Goal: Transaction & Acquisition: Download file/media

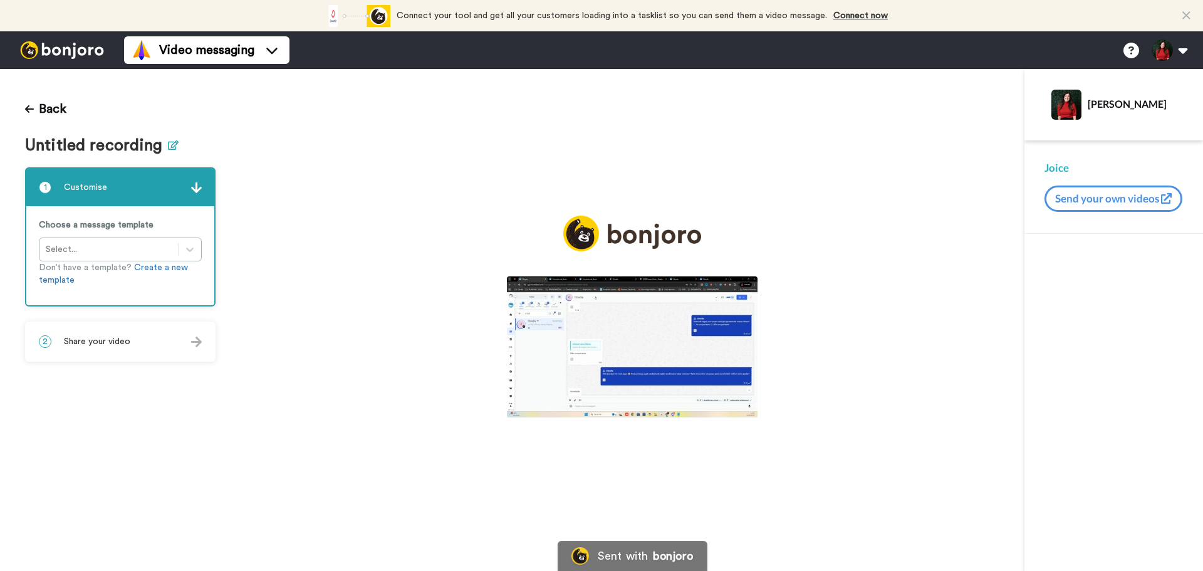
click at [171, 150] on button at bounding box center [173, 146] width 11 height 18
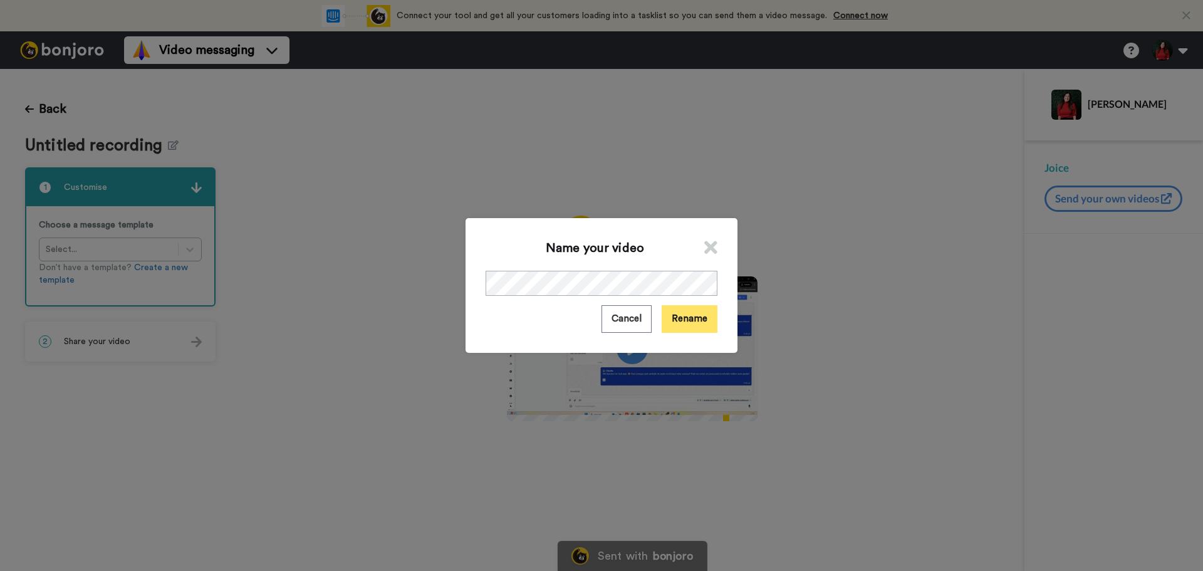
click at [687, 312] on button "Rename" at bounding box center [690, 318] width 56 height 27
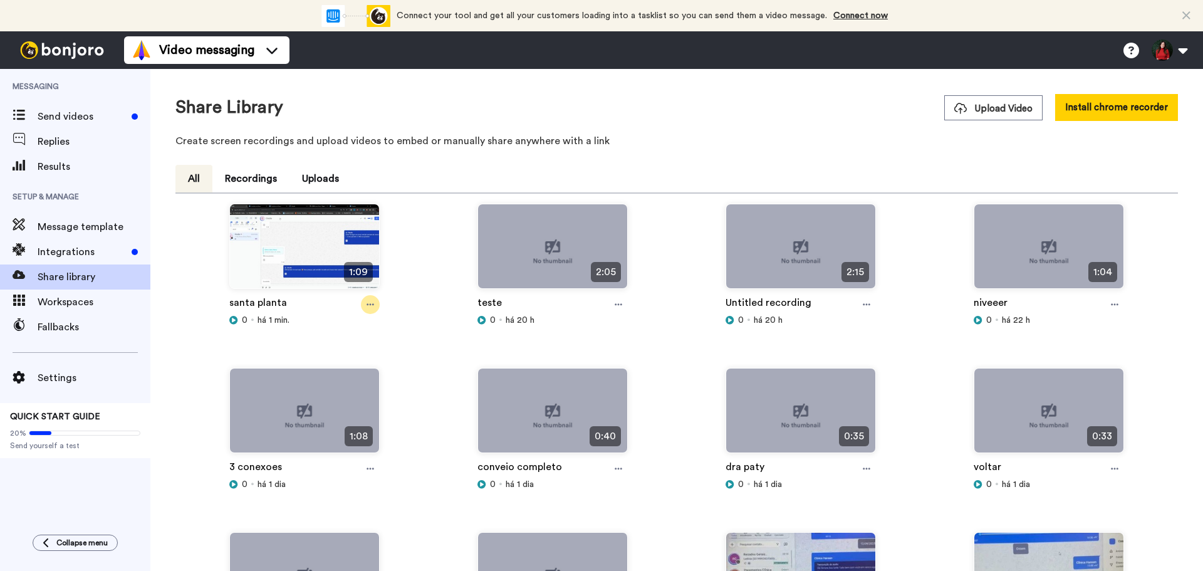
click at [370, 310] on div at bounding box center [370, 304] width 19 height 19
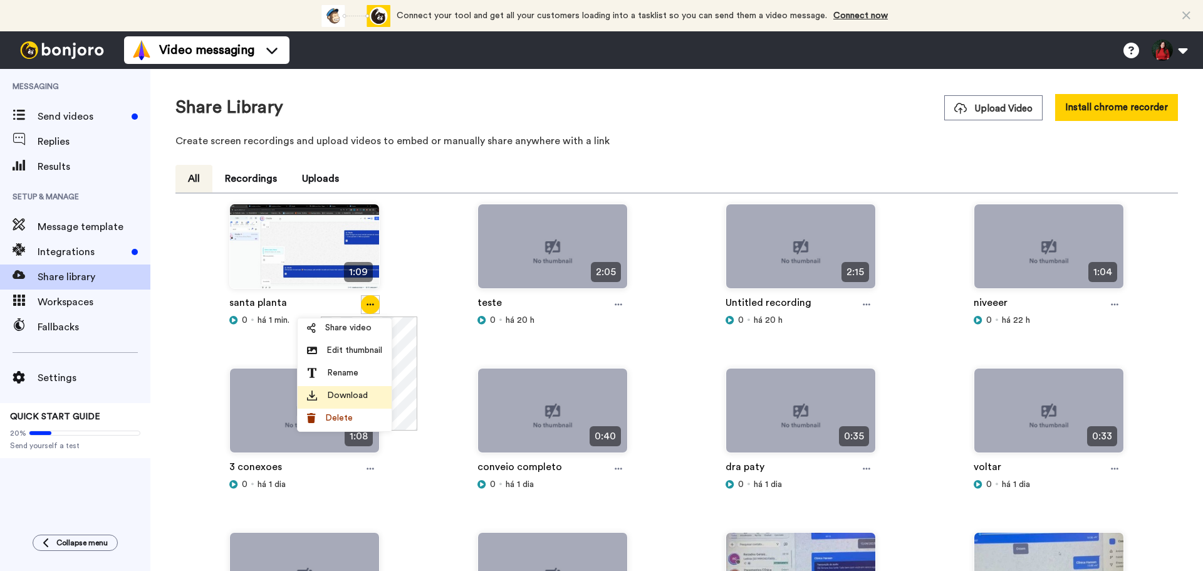
click at [357, 396] on span "Download" at bounding box center [347, 395] width 41 height 13
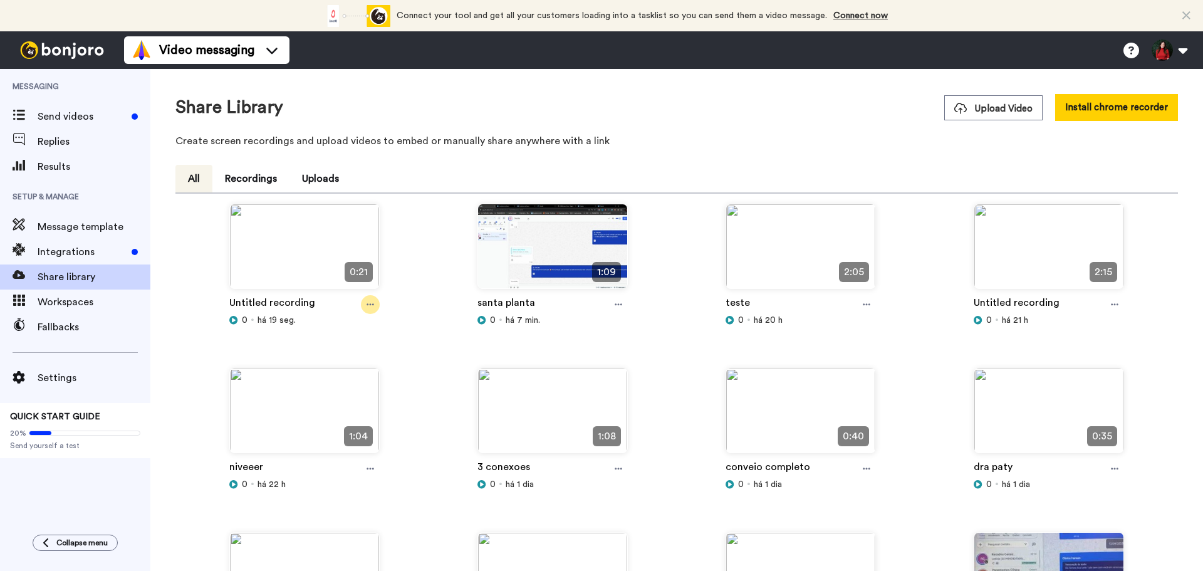
click at [368, 310] on div at bounding box center [370, 304] width 19 height 19
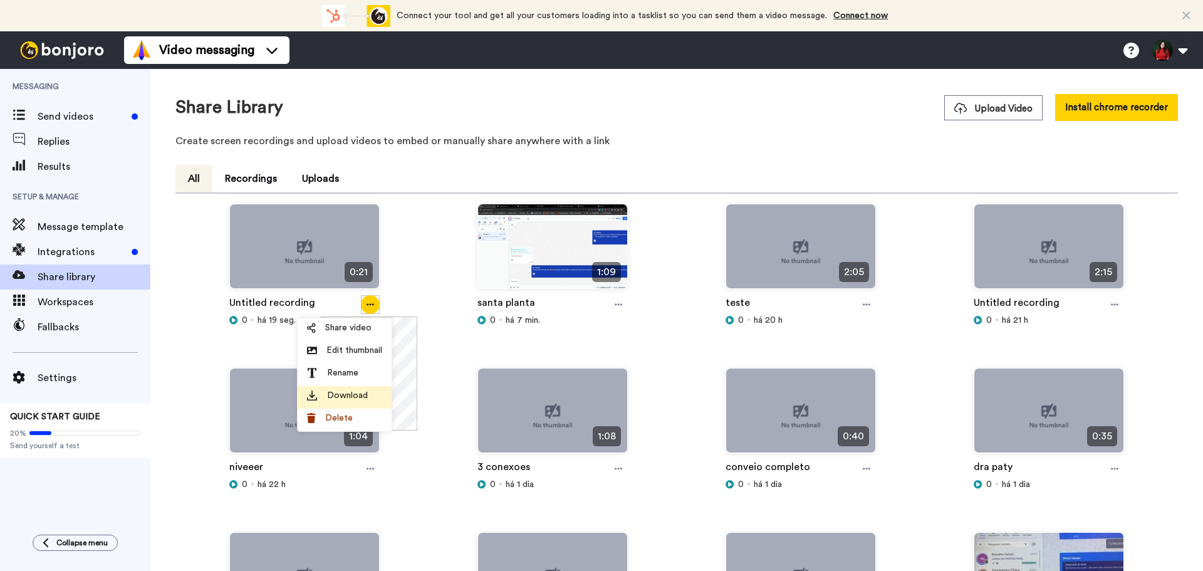
click at [352, 398] on span "Download" at bounding box center [347, 395] width 41 height 13
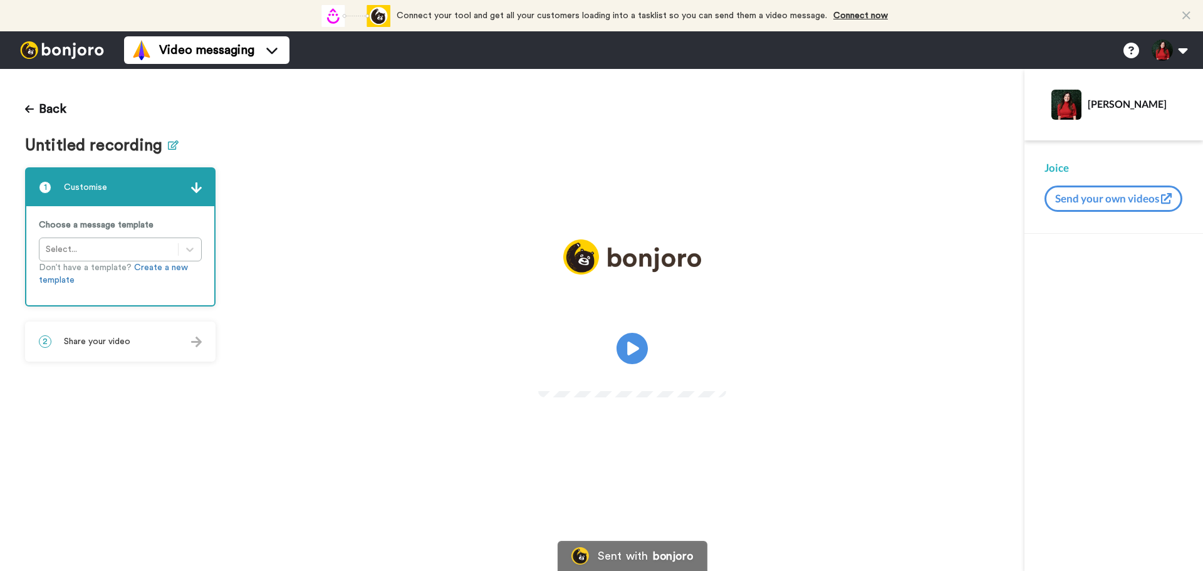
click at [168, 149] on icon at bounding box center [173, 144] width 11 height 9
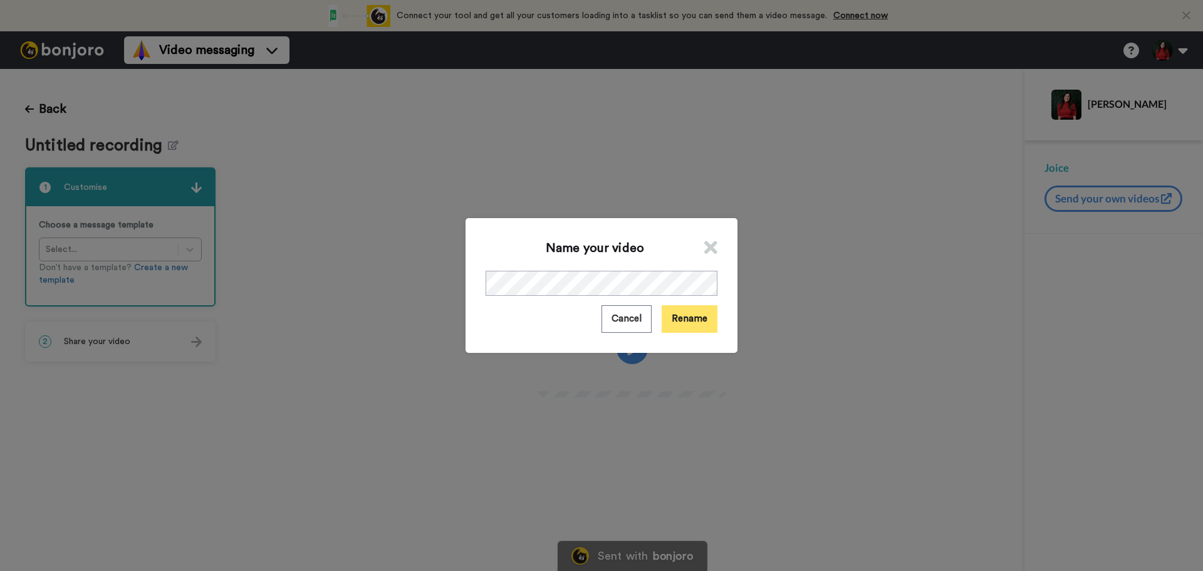
click at [682, 325] on button "Rename" at bounding box center [690, 318] width 56 height 27
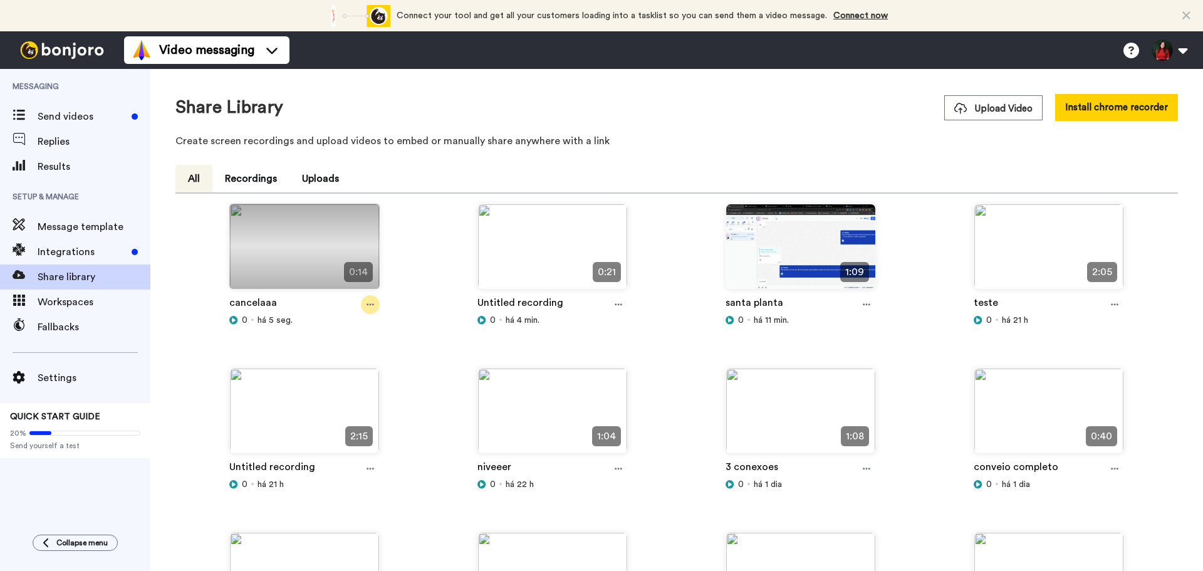
click at [375, 301] on div at bounding box center [370, 304] width 19 height 19
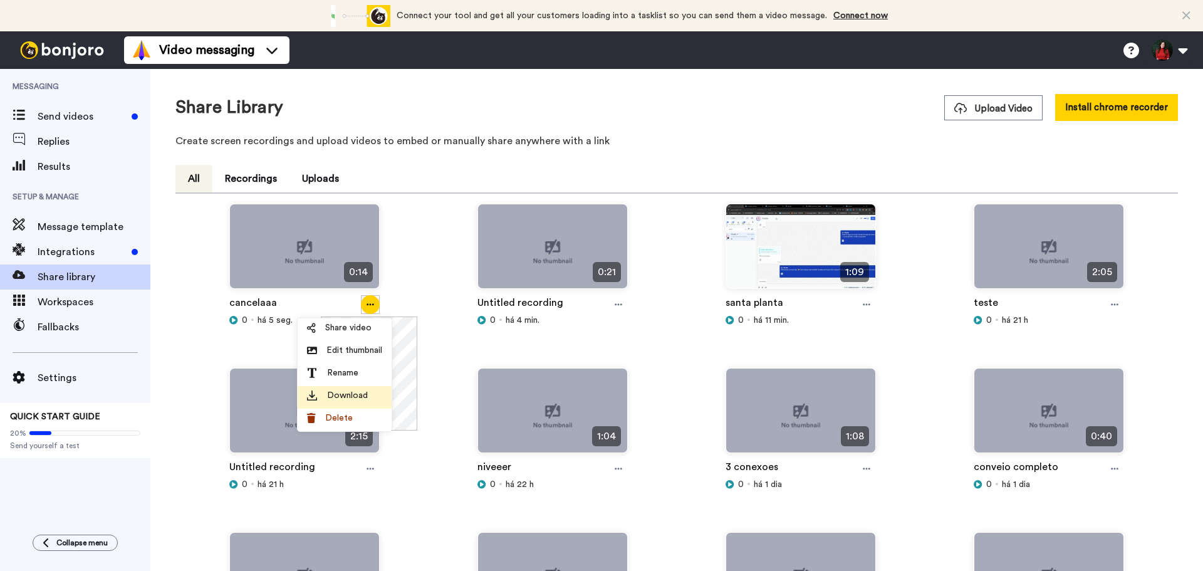
click at [369, 394] on div "Download" at bounding box center [344, 395] width 75 height 13
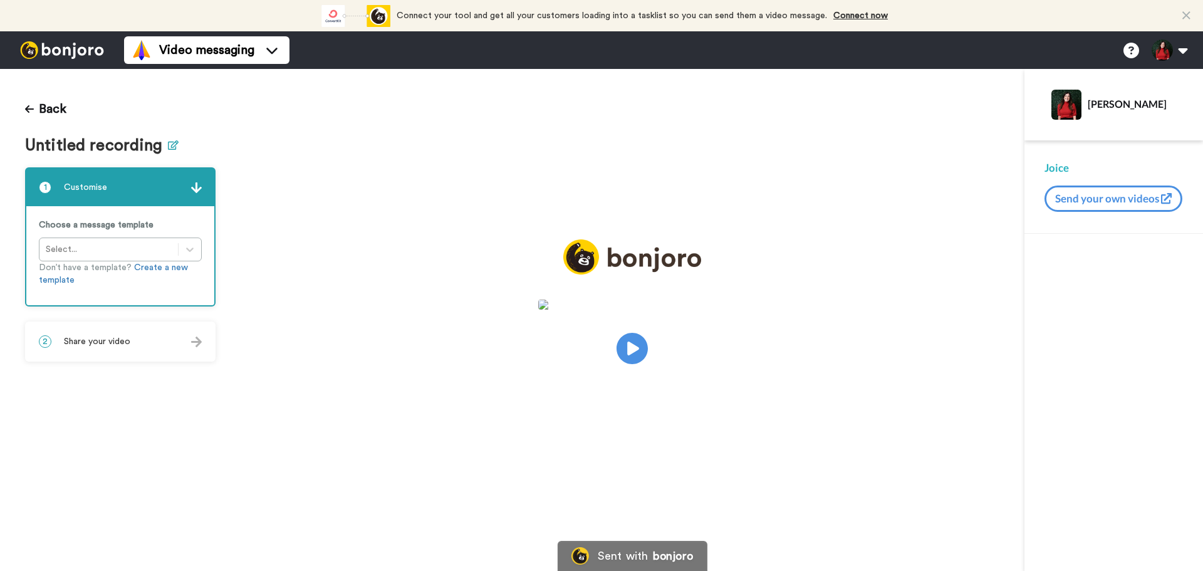
click at [170, 143] on icon at bounding box center [173, 144] width 11 height 9
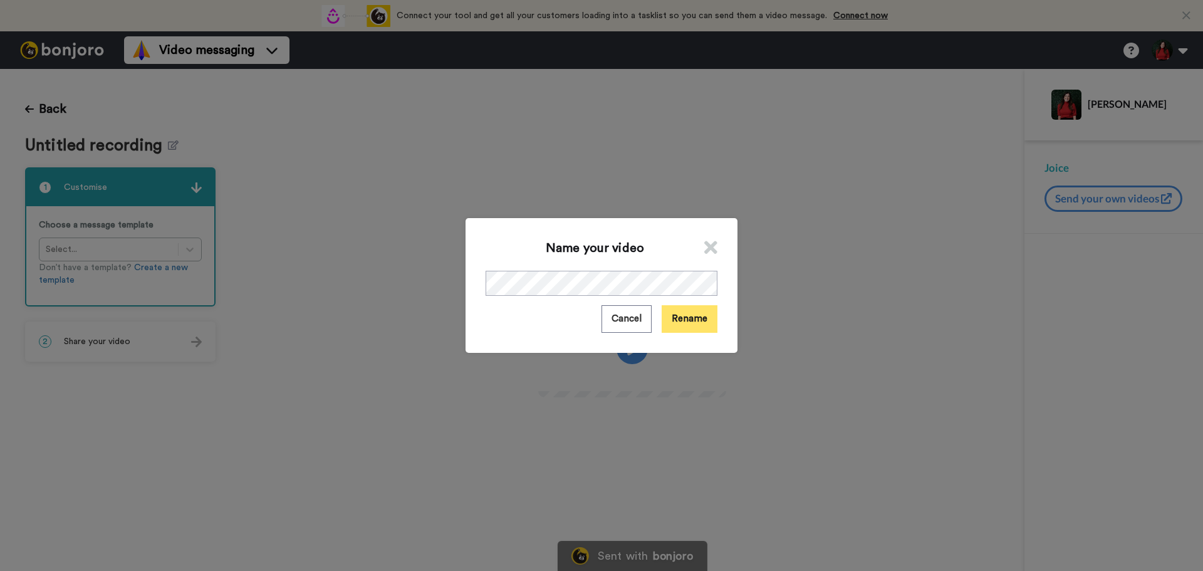
click at [703, 313] on button "Rename" at bounding box center [690, 318] width 56 height 27
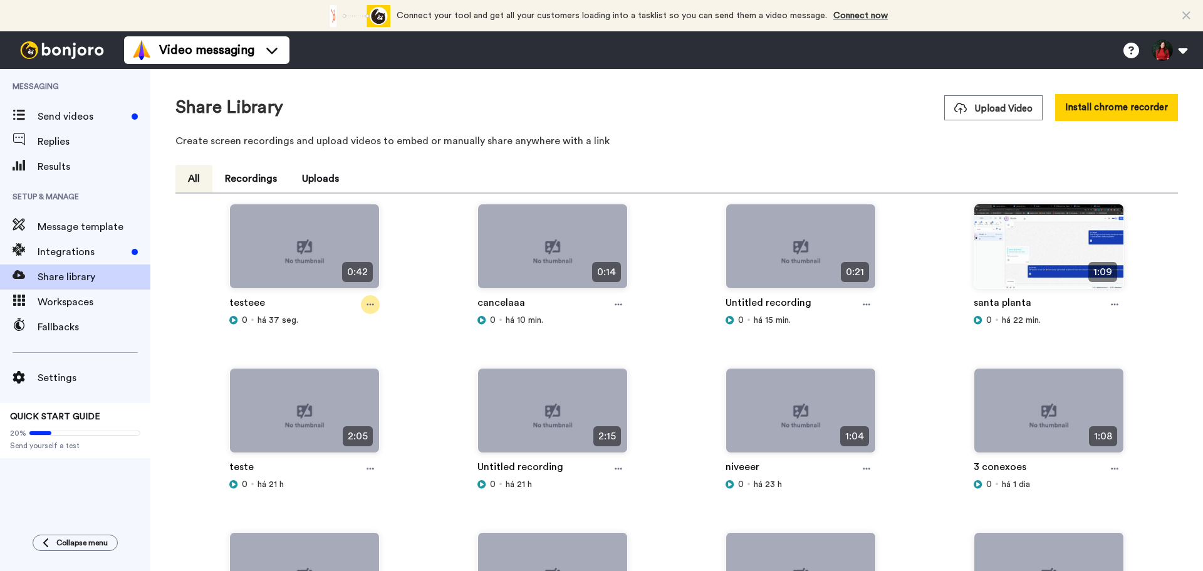
click at [372, 303] on icon at bounding box center [371, 304] width 8 height 9
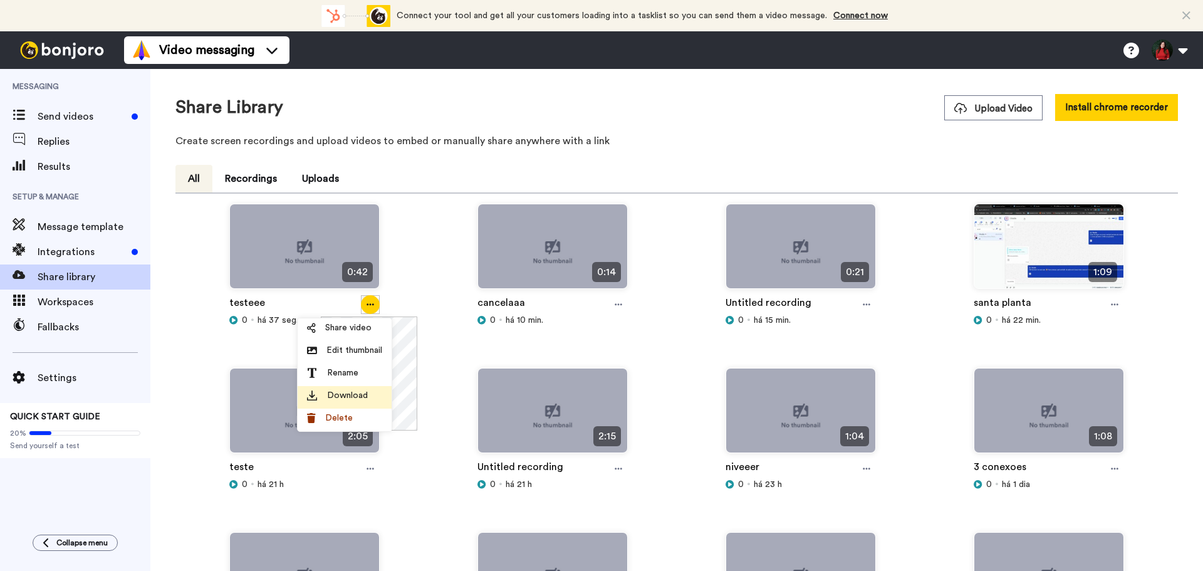
click at [355, 394] on span "Download" at bounding box center [347, 395] width 41 height 13
